Goal: Transaction & Acquisition: Purchase product/service

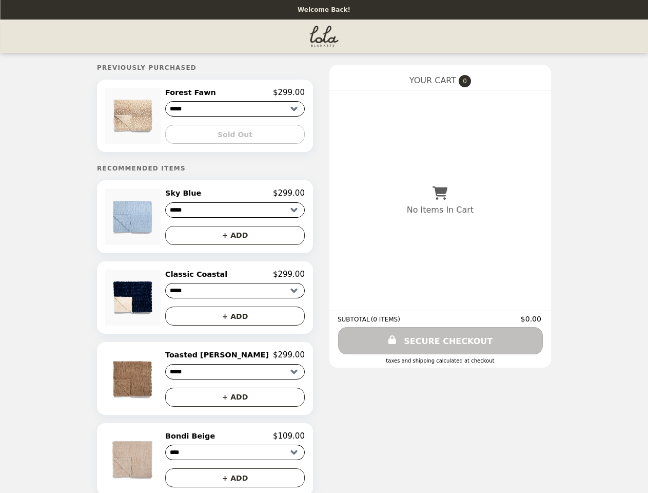
select select "****"
click at [162, 117] on img at bounding box center [134, 116] width 59 height 56
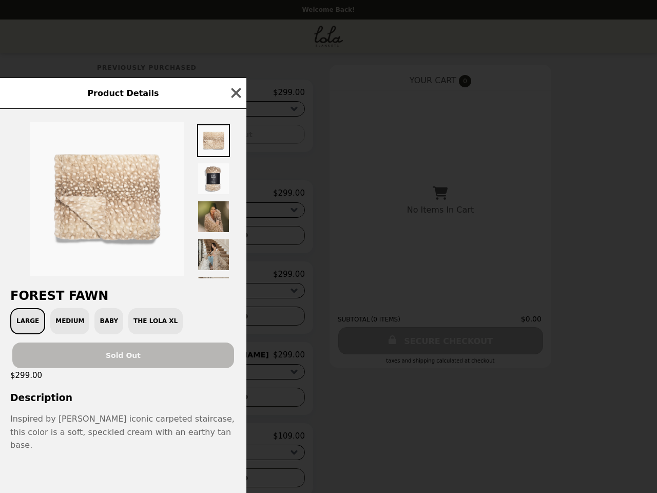
click at [235, 94] on div "Product Details Forest Fawn Large Medium Baby The Lola XL Sold Out $299.00 Desc…" at bounding box center [328, 246] width 657 height 493
click at [235, 136] on div at bounding box center [123, 193] width 246 height 169
click at [162, 220] on img at bounding box center [107, 199] width 154 height 154
click at [235, 197] on div "Product Details Forest Fawn Large Medium Baby The Lola XL Sold Out $299.00 Desc…" at bounding box center [328, 246] width 657 height 493
click at [235, 239] on div at bounding box center [123, 193] width 246 height 169
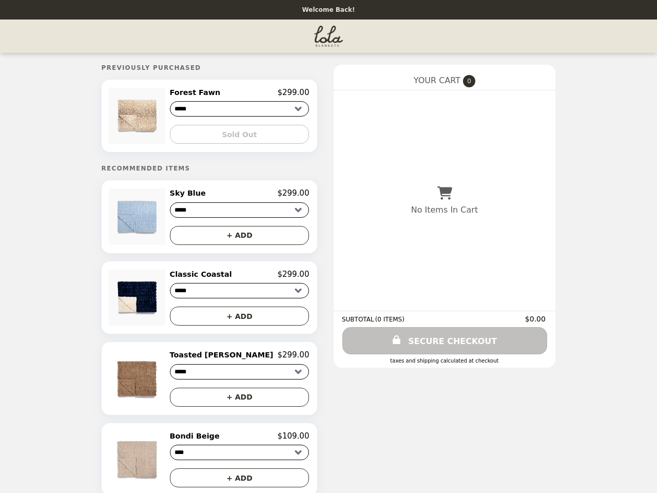
click at [162, 301] on img at bounding box center [138, 298] width 59 height 56
